Goal: Transaction & Acquisition: Purchase product/service

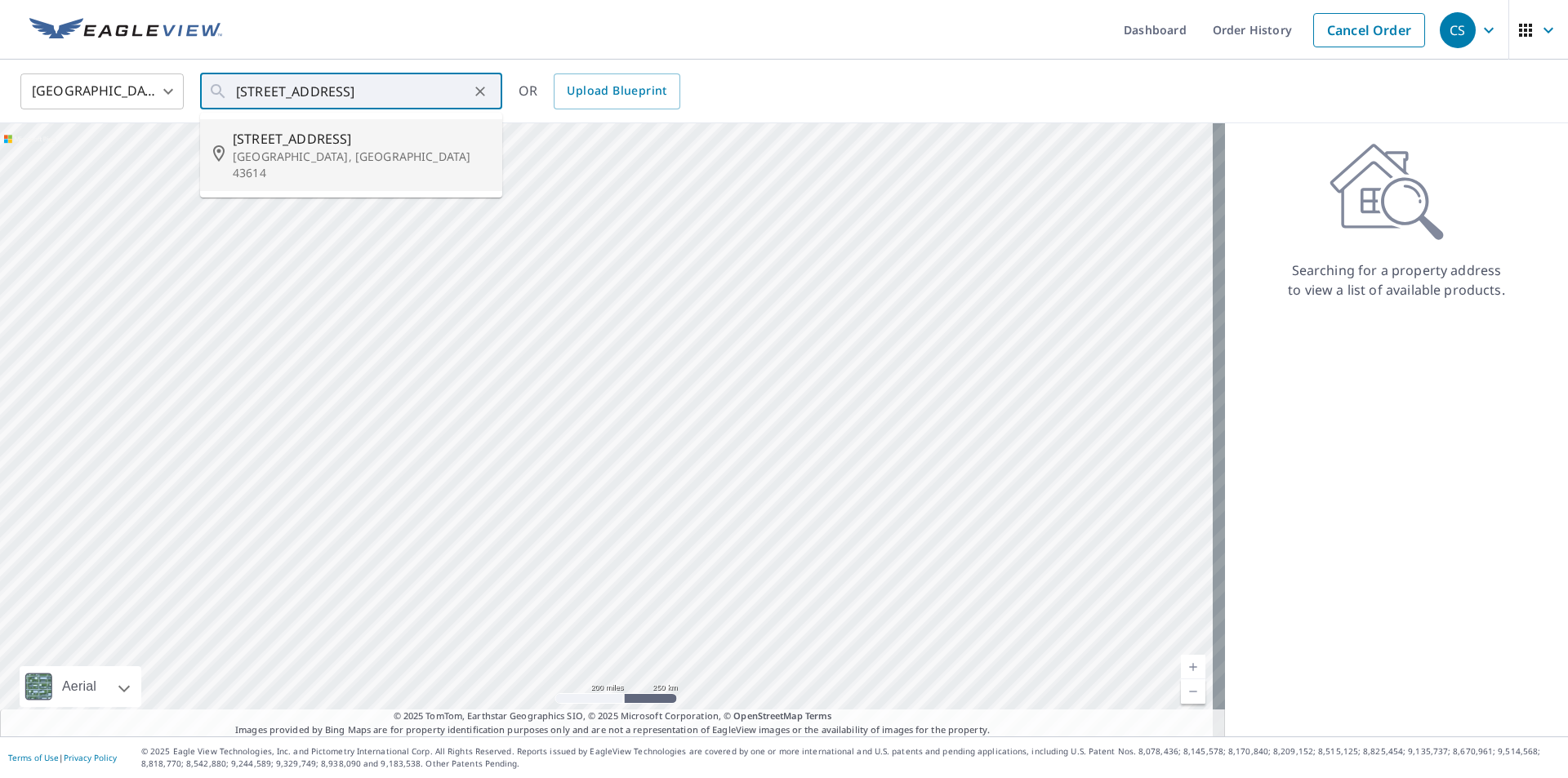
click at [277, 140] on span "[STREET_ADDRESS]" at bounding box center [361, 139] width 256 height 20
type input "[STREET_ADDRESS][PERSON_NAME]"
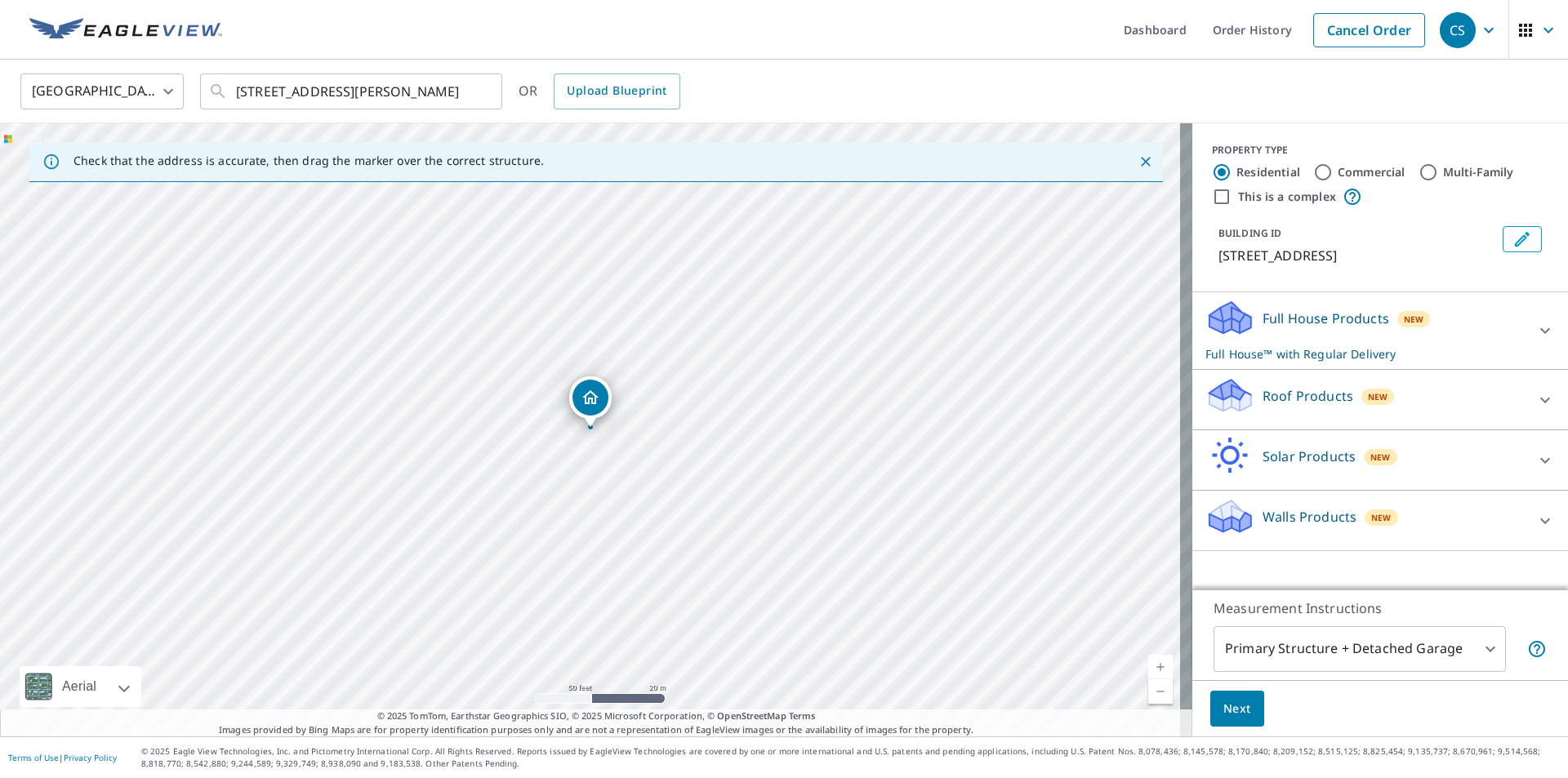
click at [1540, 400] on icon at bounding box center [1545, 399] width 10 height 6
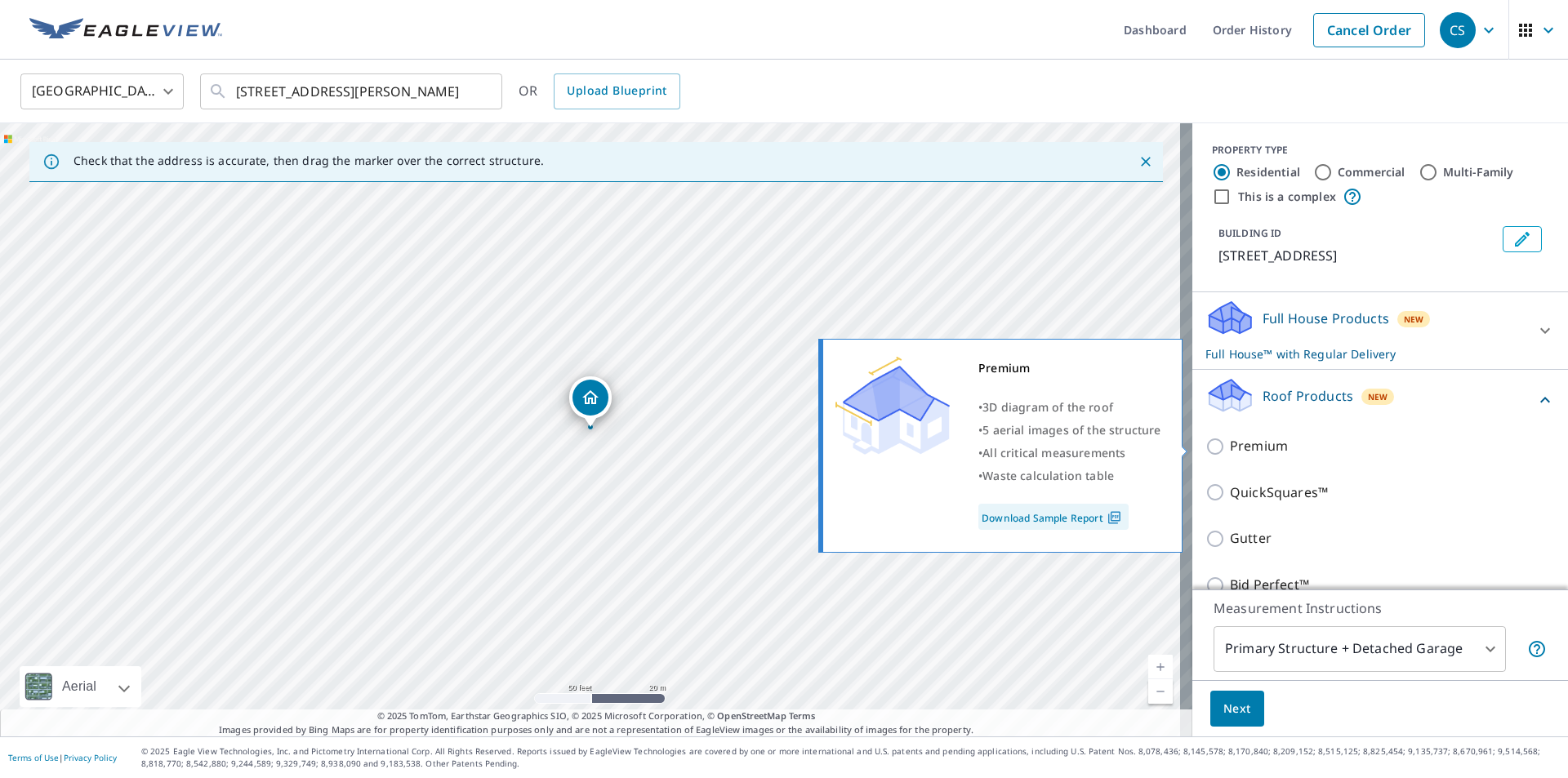
click at [1255, 442] on p "Premium" at bounding box center [1258, 445] width 58 height 20
click at [1229, 442] on input "Premium" at bounding box center [1217, 446] width 24 height 20
checkbox input "true"
checkbox input "false"
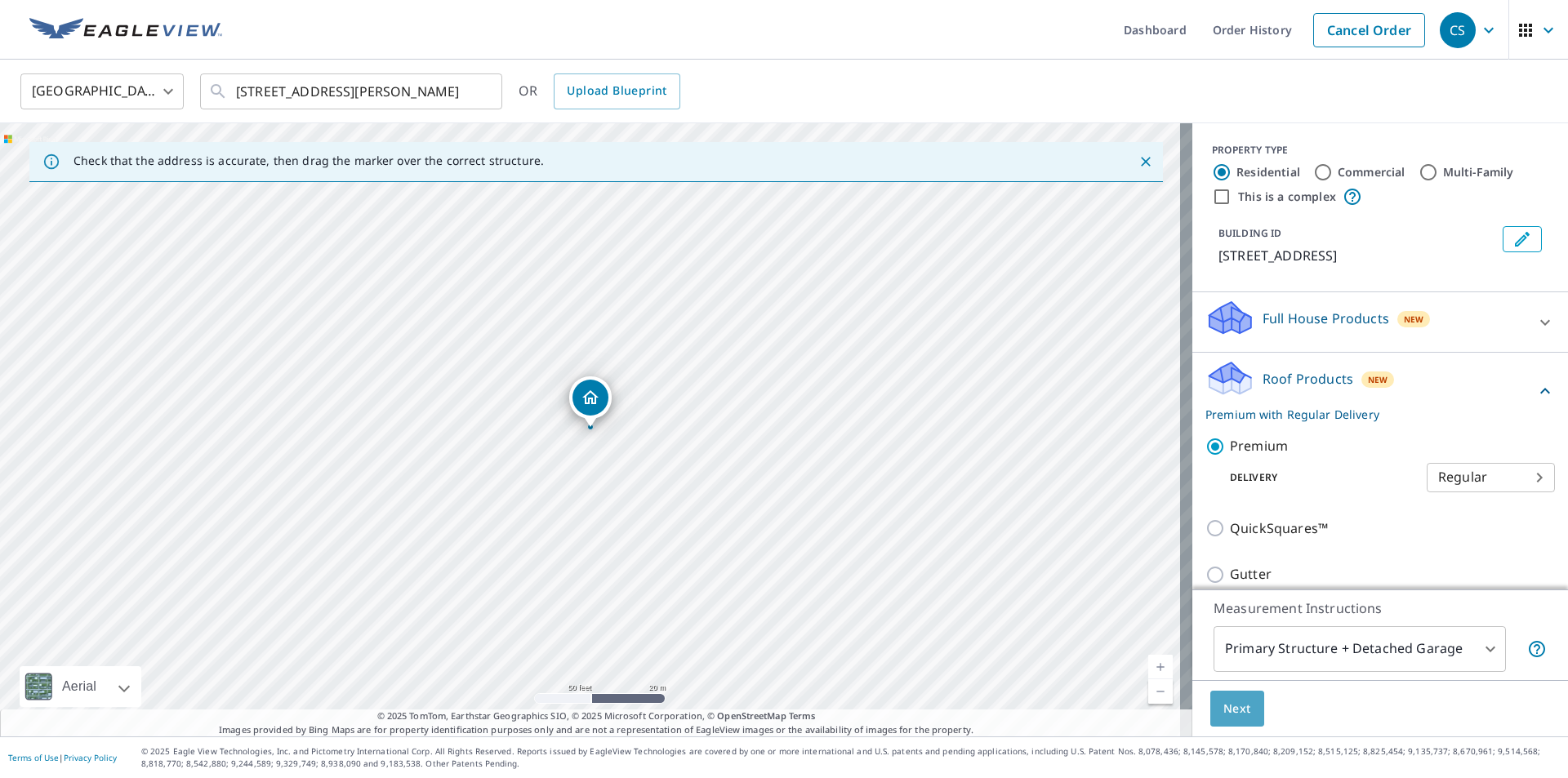
click at [1227, 702] on span "Next" at bounding box center [1237, 709] width 28 height 20
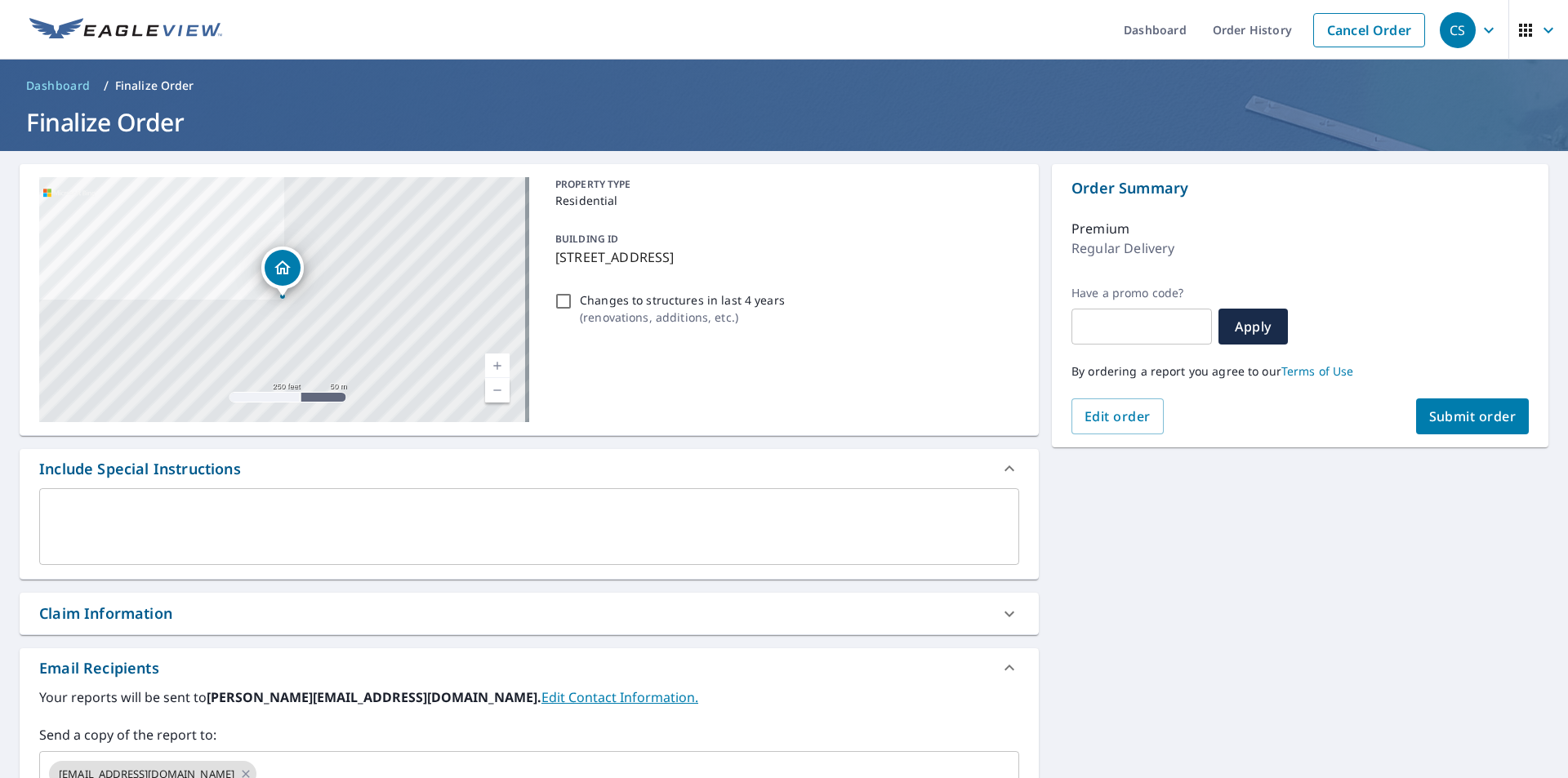
click at [1446, 405] on button "Submit order" at bounding box center [1472, 416] width 114 height 36
checkbox input "true"
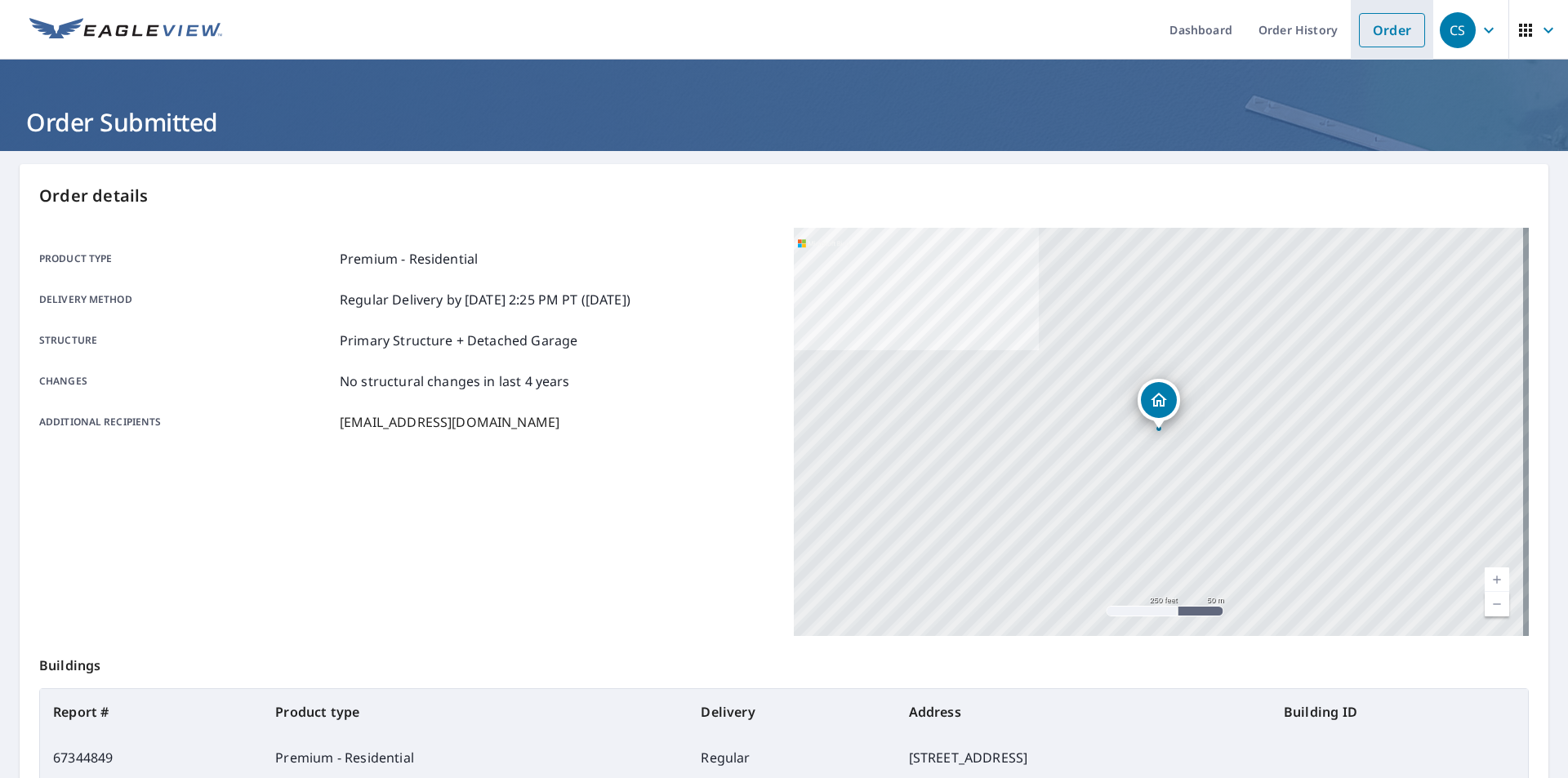
click at [1387, 31] on link "Order" at bounding box center [1392, 30] width 66 height 34
